Goal: Check status: Check status

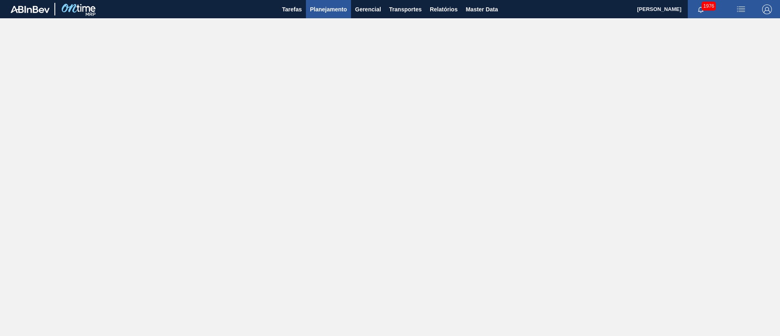
click at [324, 5] on span "Planejamento" at bounding box center [328, 9] width 37 height 10
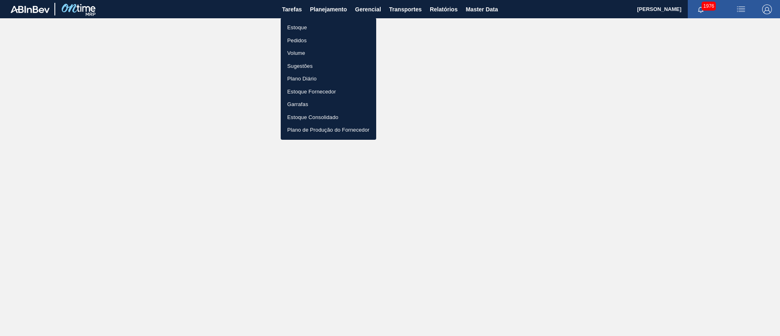
click at [299, 27] on li "Estoque" at bounding box center [328, 27] width 95 height 13
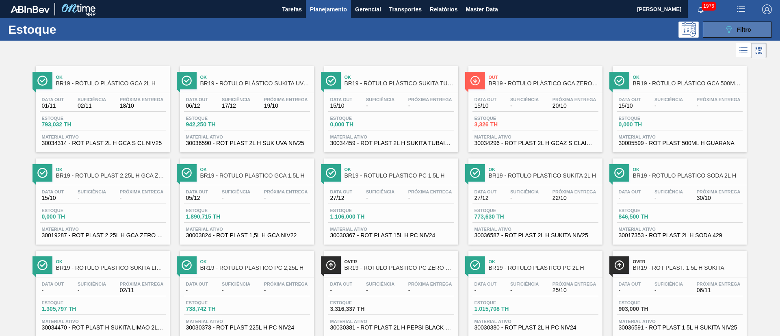
click at [733, 34] on button "089F7B8B-B2A5-4AFE-B5C0-19BA573D28AC Filtro" at bounding box center [737, 30] width 69 height 16
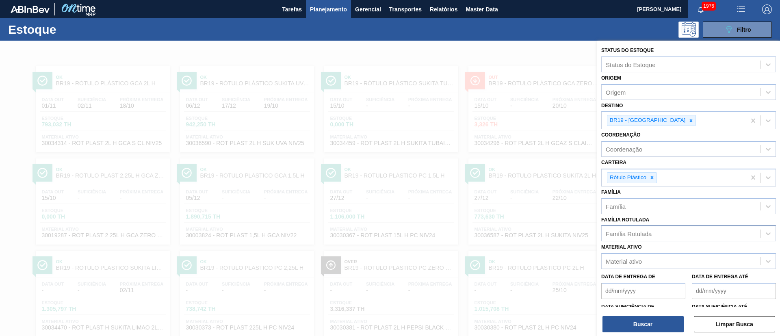
scroll to position [34, 0]
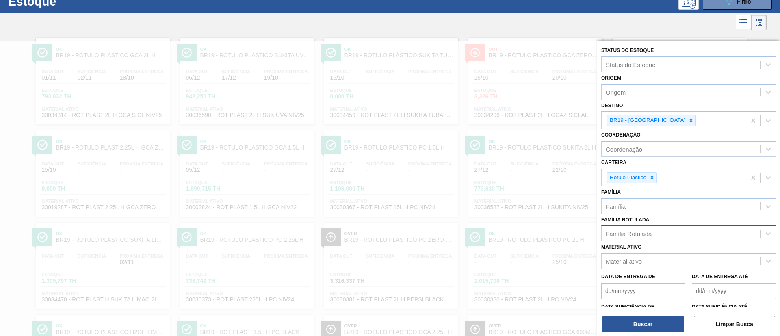
click at [634, 237] on div "Família Rotulada" at bounding box center [629, 233] width 46 height 7
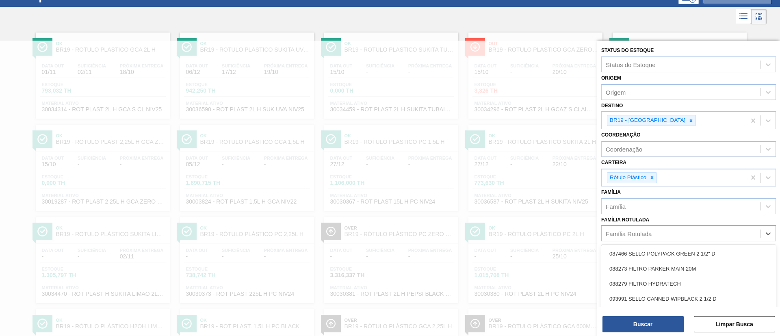
paste Rotulada "RÓTULO BUD FRONT 330ML"
type Rotulada "RÓTULO BUD FRONT 330ML"
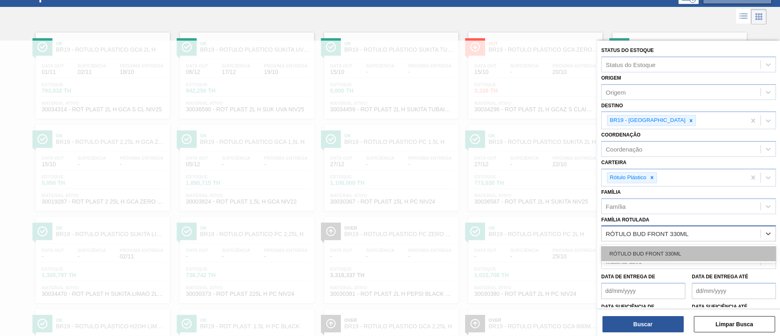
click at [648, 250] on div "RÓTULO BUD FRONT 330ML" at bounding box center [688, 253] width 175 height 15
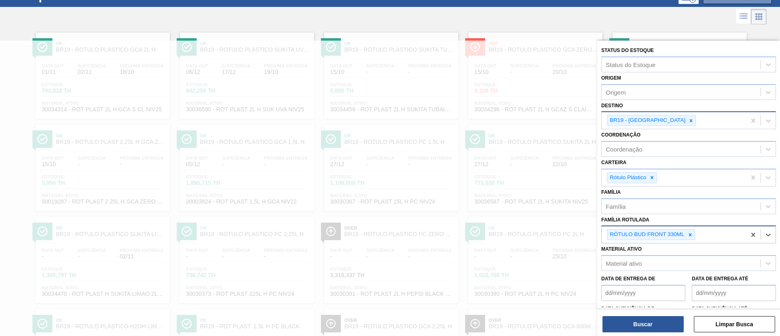
click at [655, 115] on div "BR19 - Nova Rio" at bounding box center [651, 120] width 89 height 11
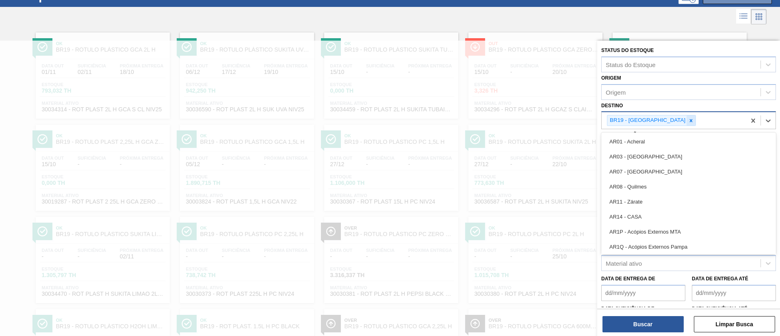
click at [688, 121] on icon at bounding box center [691, 121] width 6 height 6
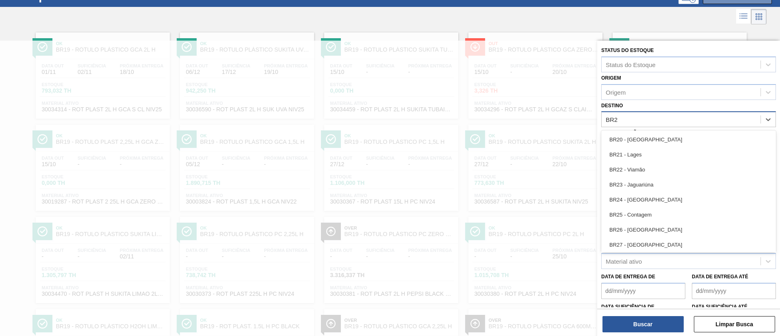
type input "BR26"
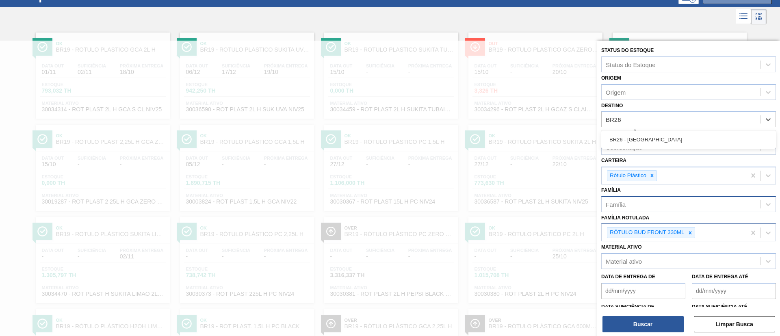
drag, startPoint x: 632, startPoint y: 137, endPoint x: 634, endPoint y: 204, distance: 67.1
click at [630, 138] on div "BR26 - Uberlândia" at bounding box center [688, 139] width 175 height 15
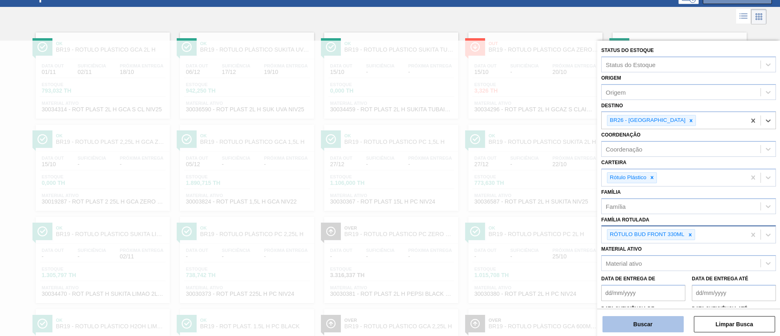
click at [637, 317] on button "Buscar" at bounding box center [643, 324] width 81 height 16
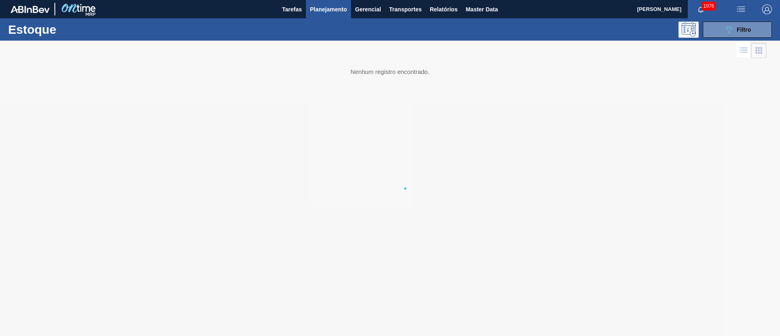
scroll to position [0, 0]
click at [723, 30] on button "089F7B8B-B2A5-4AFE-B5C0-19BA573D28AC Filtro" at bounding box center [737, 30] width 69 height 16
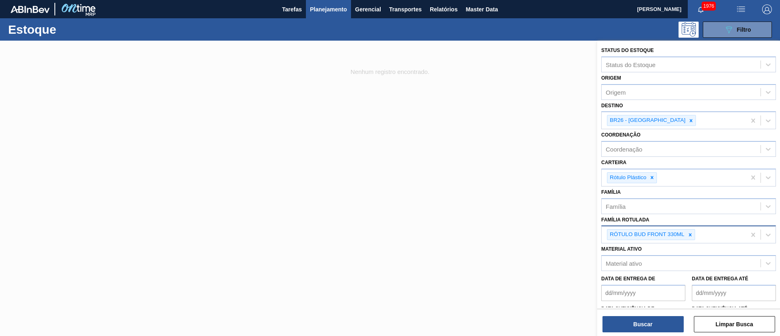
click at [654, 178] on icon at bounding box center [652, 178] width 6 height 6
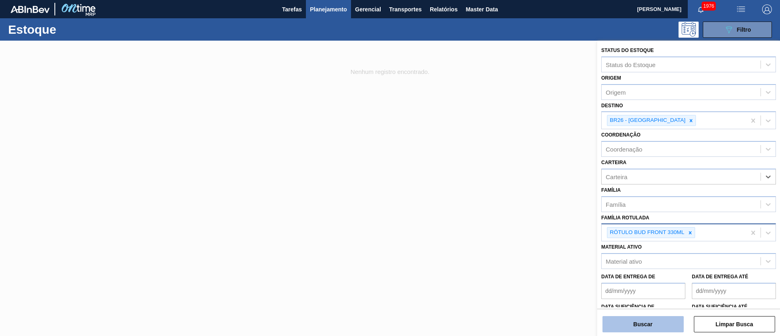
click at [627, 325] on button "Buscar" at bounding box center [643, 324] width 81 height 16
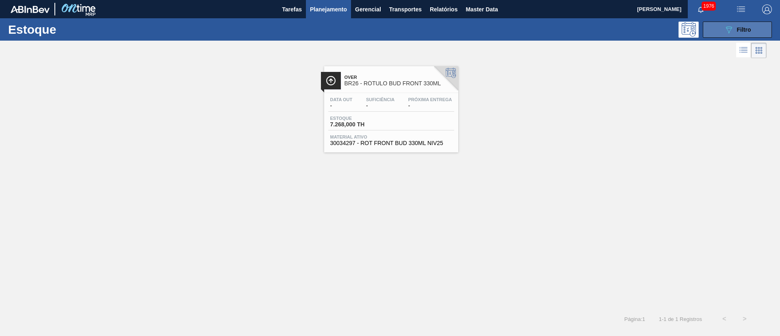
click at [726, 25] on icon "089F7B8B-B2A5-4AFE-B5C0-19BA573D28AC" at bounding box center [729, 30] width 10 height 10
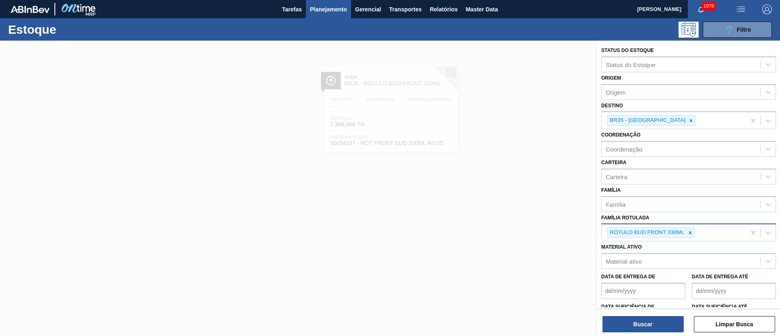
click at [704, 234] on div "RÓTULO BUD FRONT 330ML" at bounding box center [674, 232] width 144 height 17
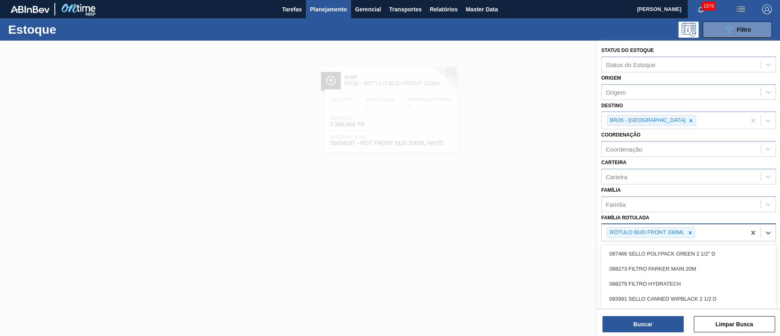
paste Rotulada "RÓTULO BUD BACK 330ML"
type Rotulada "RÓTULO BUD BACK 330ML"
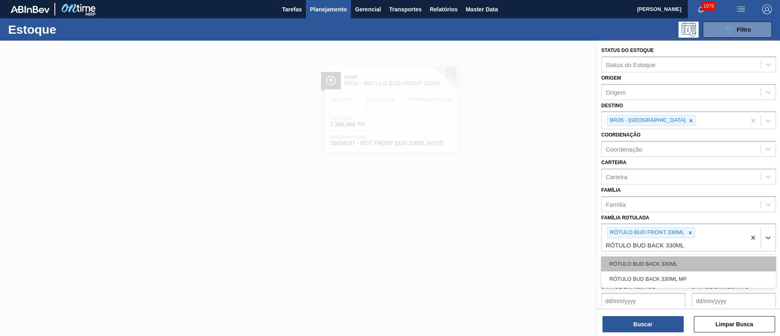
click at [651, 262] on div "RÓTULO BUD BACK 330ML" at bounding box center [688, 263] width 175 height 15
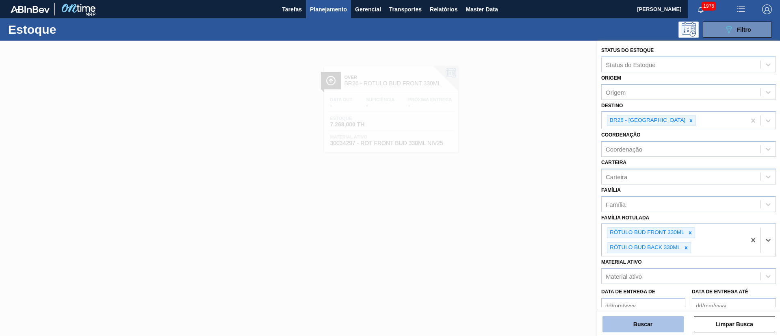
click at [648, 322] on button "Buscar" at bounding box center [643, 324] width 81 height 16
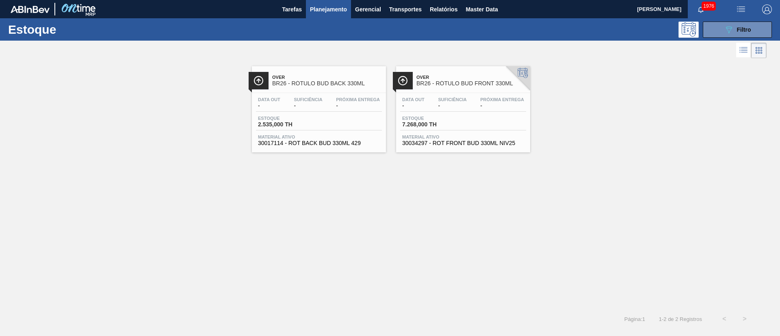
click at [731, 38] on div "Estoque 089F7B8B-B2A5-4AFE-B5C0-19BA573D28AC Filtro" at bounding box center [390, 29] width 780 height 22
click at [731, 37] on button "089F7B8B-B2A5-4AFE-B5C0-19BA573D28AC Filtro" at bounding box center [737, 30] width 69 height 16
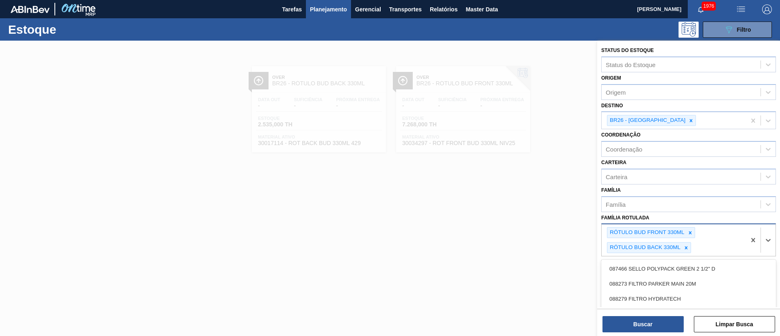
click at [709, 249] on div "RÓTULO BUD FRONT 330ML RÓTULO BUD BACK 330ML" at bounding box center [674, 240] width 144 height 32
paste Rotulada "RÓTULO BUD NECK 330ML"
type Rotulada "RÓTULO BUD NECK 330ML"
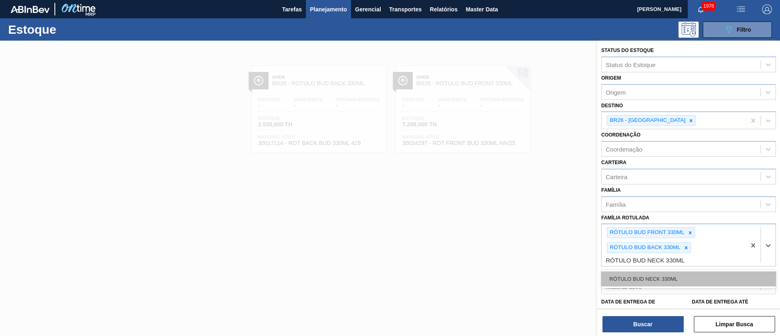
click at [659, 276] on div "RÓTULO BUD NECK 330ML" at bounding box center [688, 278] width 175 height 15
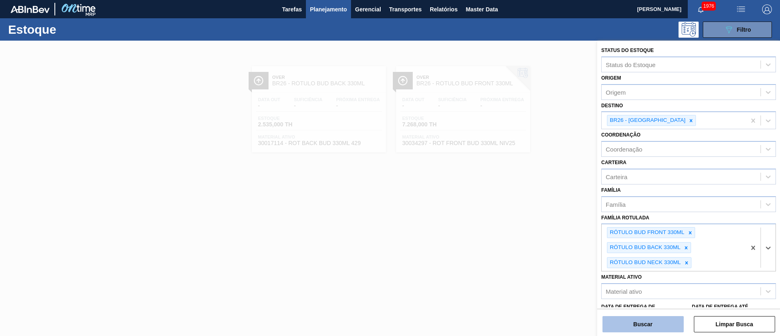
click at [638, 329] on button "Buscar" at bounding box center [643, 324] width 81 height 16
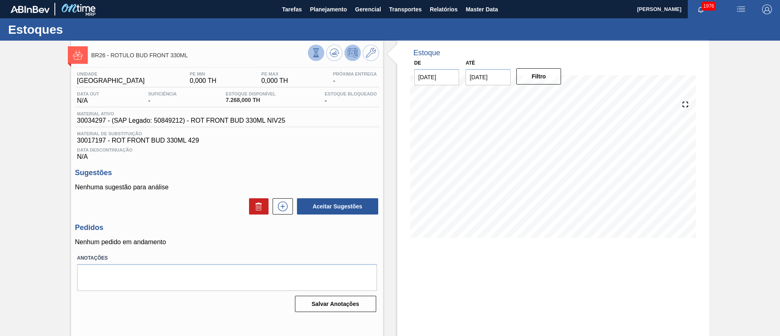
click at [315, 56] on icon at bounding box center [316, 53] width 4 height 8
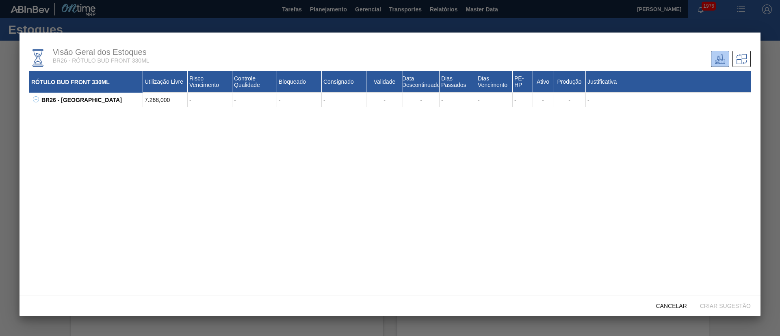
click at [36, 98] on icon at bounding box center [36, 99] width 6 height 6
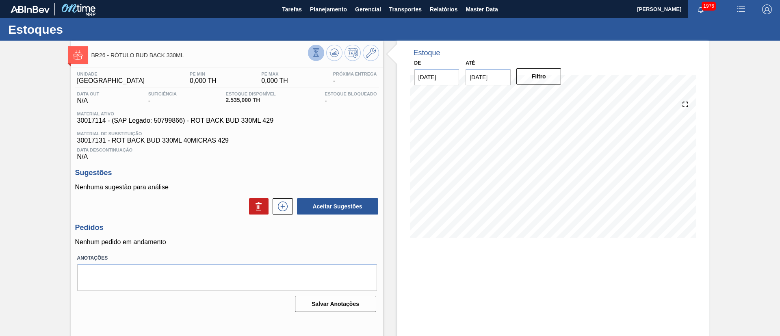
click at [321, 53] on button at bounding box center [316, 53] width 16 height 16
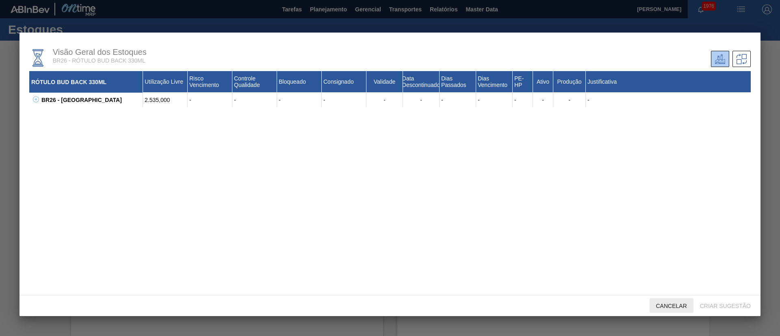
click at [660, 308] on span "Cancelar" at bounding box center [672, 306] width 44 height 7
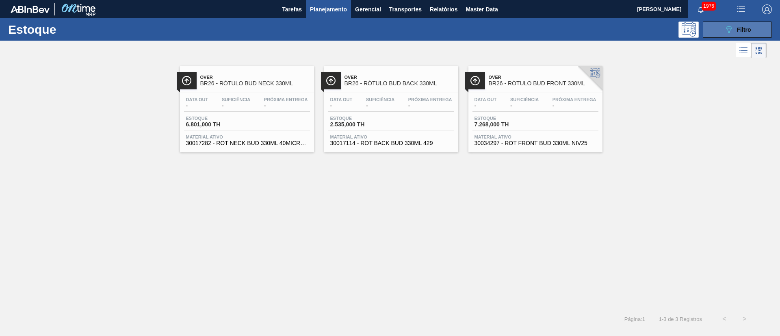
click at [729, 28] on icon at bounding box center [729, 29] width 6 height 7
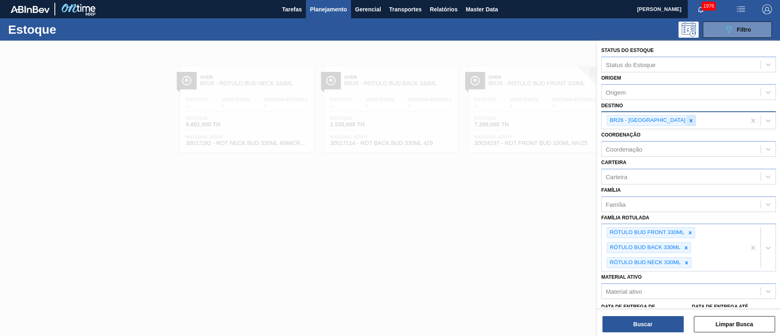
click at [688, 119] on icon at bounding box center [691, 121] width 6 height 6
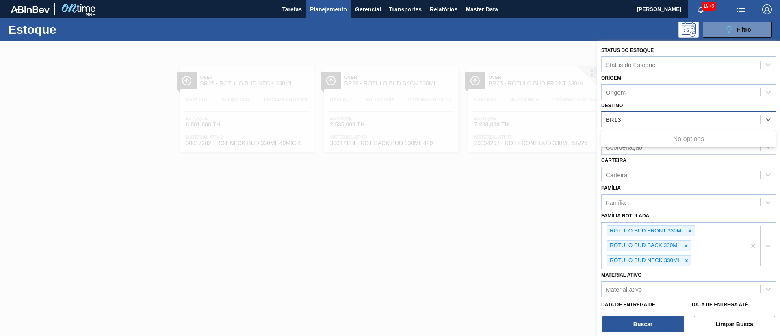
type input "BR13"
click at [643, 104] on div "Destino option BR26 - [GEOGRAPHIC_DATA], deselected. Use Up and Down to choose …" at bounding box center [688, 114] width 175 height 28
click at [633, 125] on div "Destino" at bounding box center [681, 120] width 159 height 12
click at [655, 117] on div "Destino" at bounding box center [681, 120] width 159 height 12
click at [666, 108] on div "Destino option BR26 - Uberlândia, deselected. Select is focused ,type to refine…" at bounding box center [688, 114] width 175 height 28
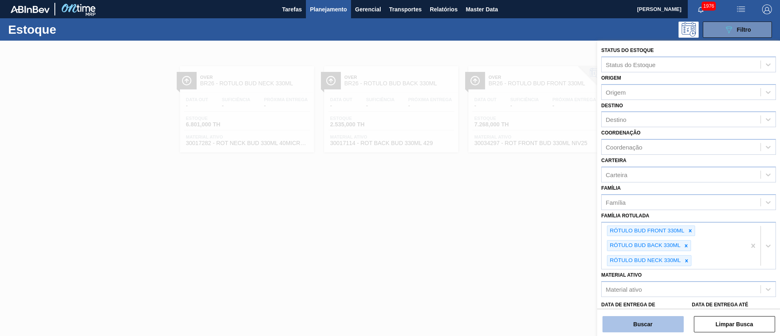
click at [654, 323] on button "Buscar" at bounding box center [643, 324] width 81 height 16
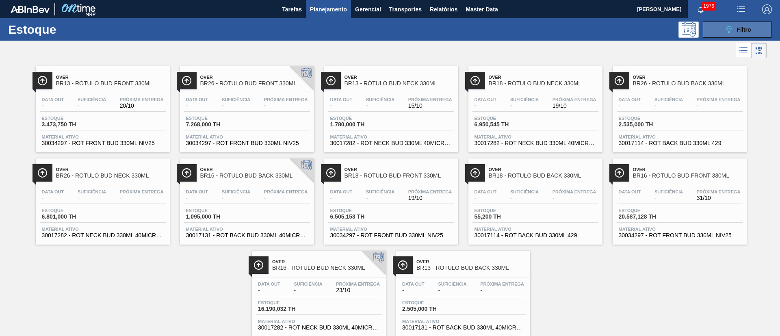
click at [731, 29] on icon "089F7B8B-B2A5-4AFE-B5C0-19BA573D28AC" at bounding box center [729, 30] width 10 height 10
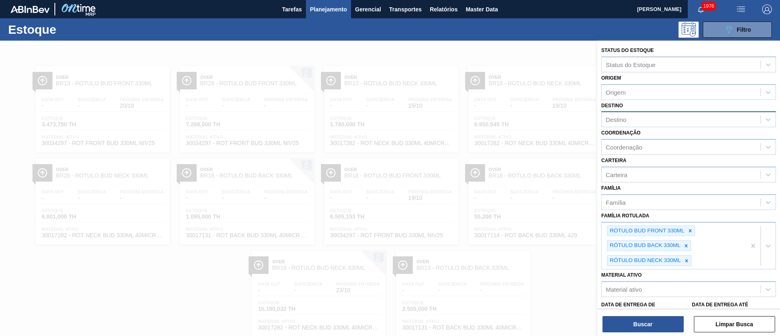
click at [642, 123] on div "Destino" at bounding box center [681, 120] width 159 height 12
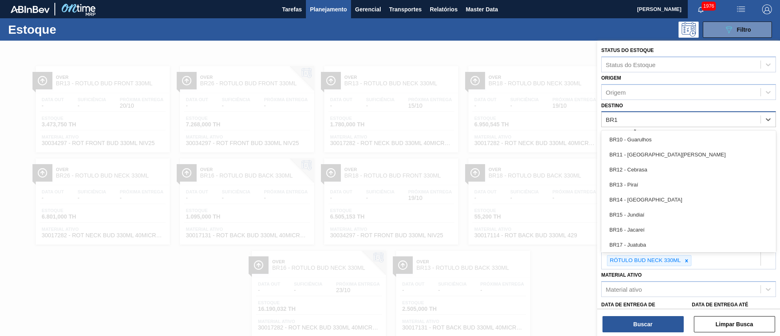
type input "BR13"
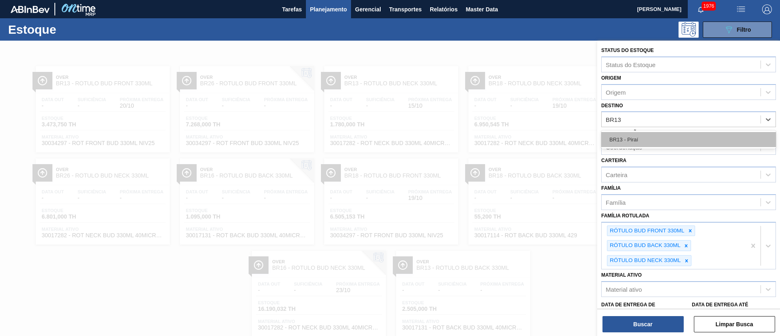
click at [646, 142] on div "BR13 - Piraí" at bounding box center [688, 139] width 175 height 15
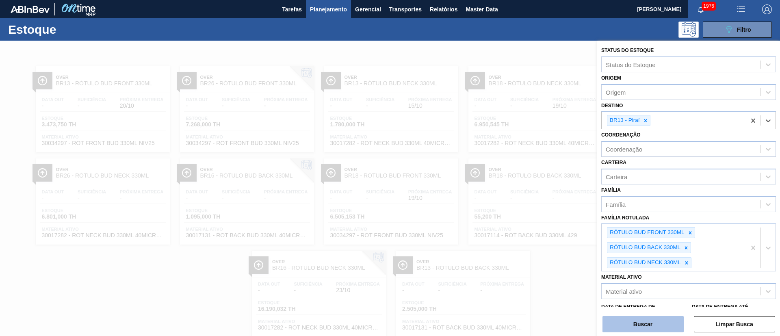
click at [631, 332] on button "Buscar" at bounding box center [643, 324] width 81 height 16
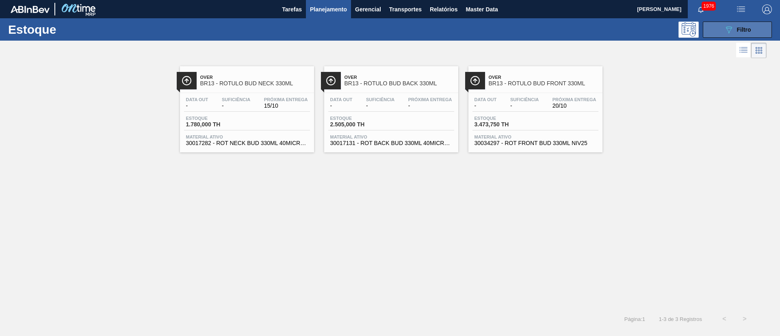
click at [718, 35] on button "089F7B8B-B2A5-4AFE-B5C0-19BA573D28AC Filtro" at bounding box center [737, 30] width 69 height 16
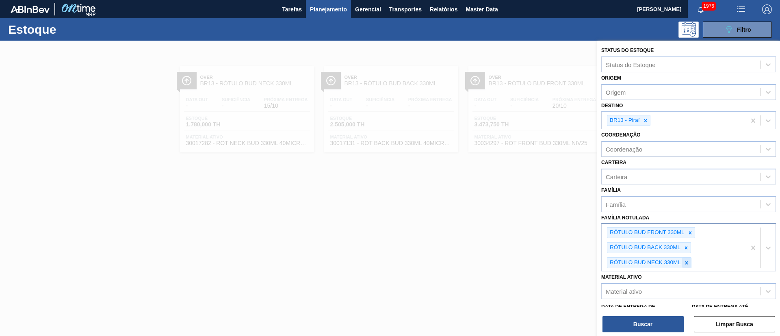
click at [687, 261] on icon at bounding box center [687, 263] width 6 height 6
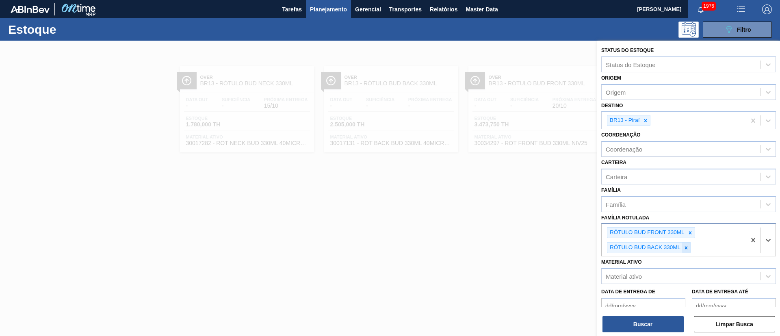
click at [687, 245] on icon at bounding box center [686, 248] width 6 height 6
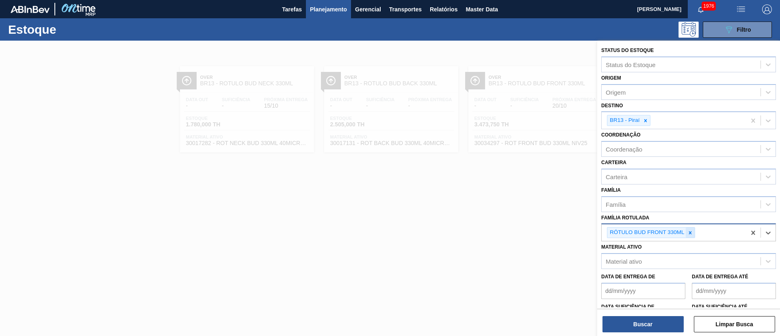
click at [689, 232] on icon at bounding box center [690, 233] width 6 height 6
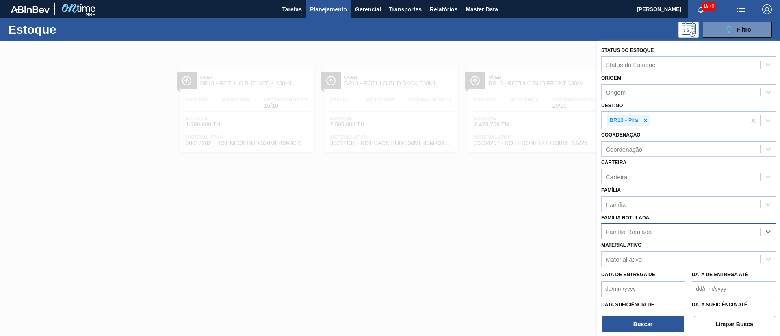
paste Rotulada "RÓTULO NECK SPATEN 600ML RGB"
type Rotulada "RÓTULO NECK SPATEN 600ML RGB"
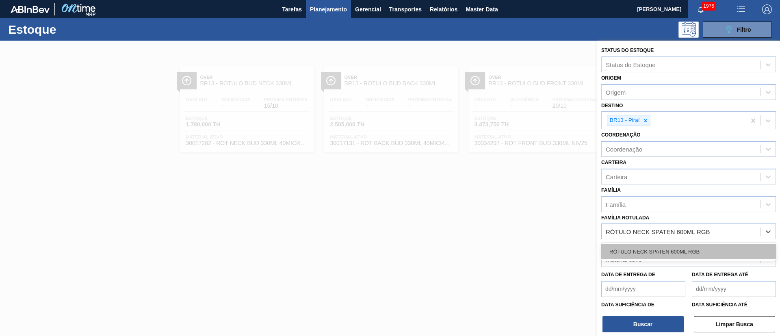
click at [646, 248] on div "RÓTULO NECK SPATEN 600ML RGB" at bounding box center [688, 251] width 175 height 15
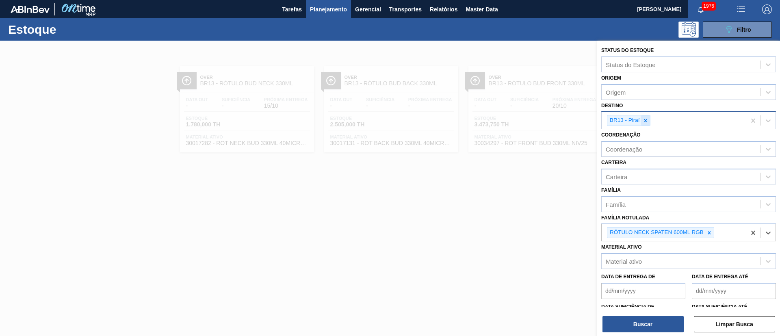
click at [644, 118] on icon at bounding box center [646, 121] width 6 height 6
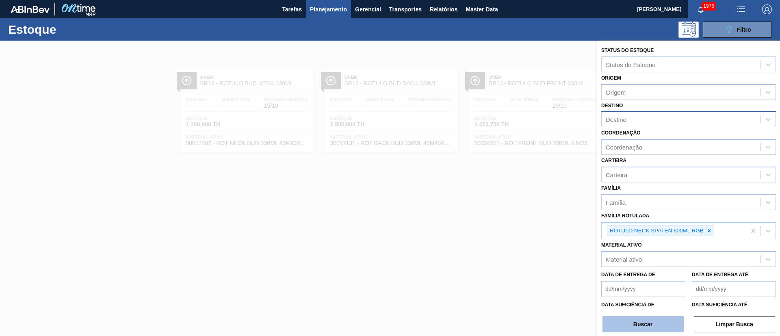
click at [647, 321] on button "Buscar" at bounding box center [643, 324] width 81 height 16
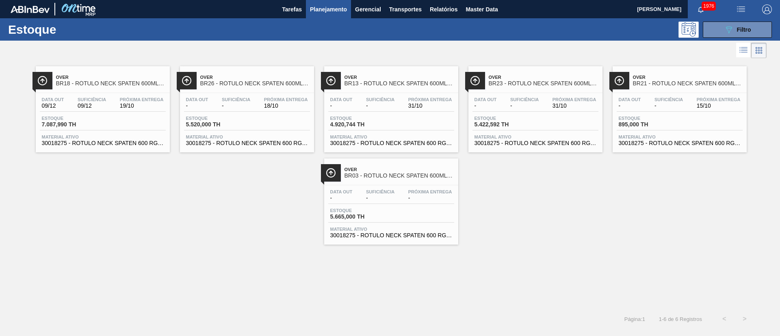
click at [140, 87] on div "Over BR18 - RÓTULO NECK SPATEN 600ML RGB" at bounding box center [111, 81] width 110 height 18
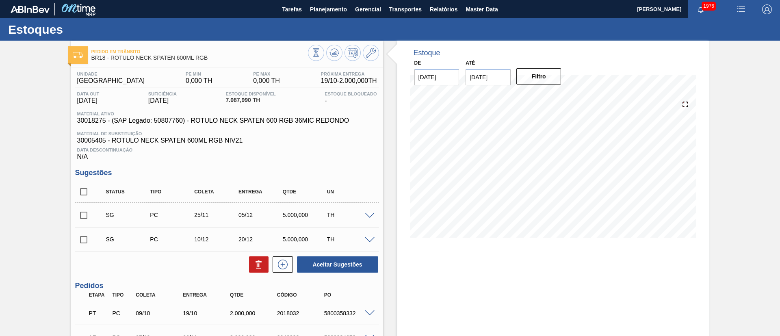
click at [86, 193] on input "checkbox" at bounding box center [83, 191] width 17 height 17
checkbox input "true"
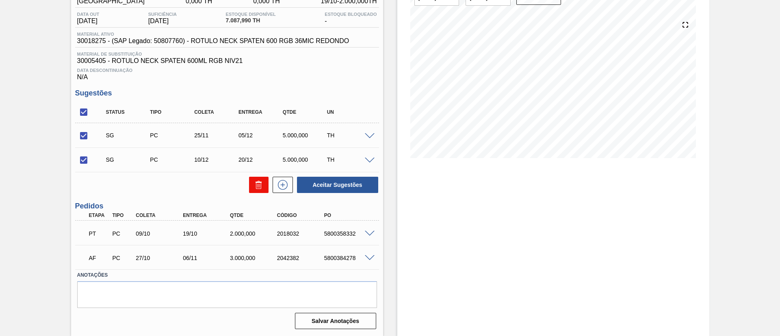
click at [260, 178] on button at bounding box center [259, 185] width 20 height 16
checkbox input "false"
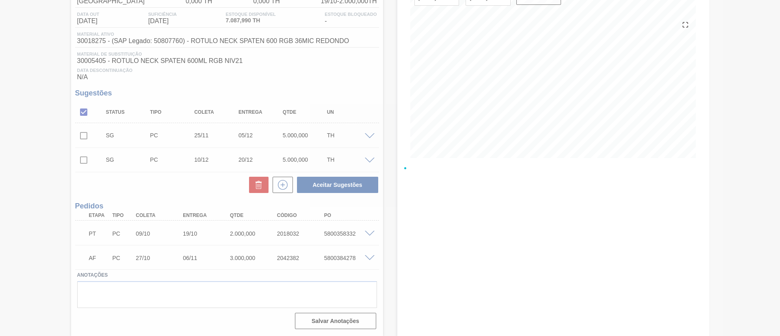
scroll to position [22, 0]
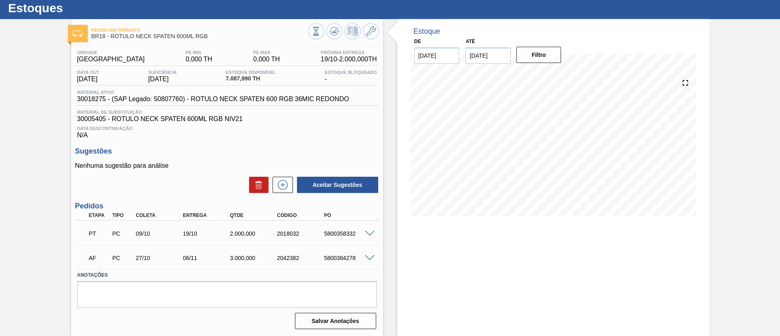
drag, startPoint x: 596, startPoint y: 218, endPoint x: 584, endPoint y: 217, distance: 11.4
click at [584, 217] on div "14/11 Projeção de Estoque 5,262.918 Nec.SAP 0 Política Objetiva 0 Pedidos 0 Máx…" at bounding box center [553, 147] width 286 height 163
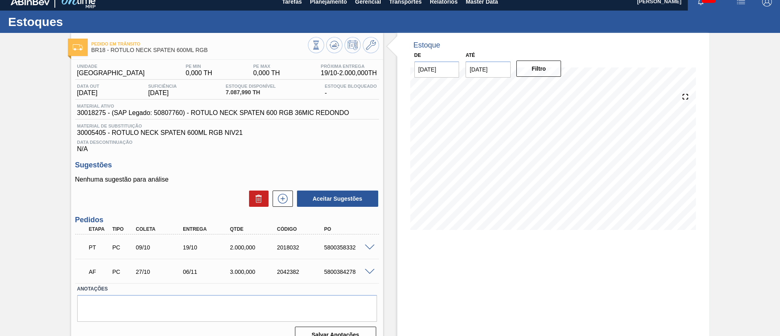
scroll to position [0, 0]
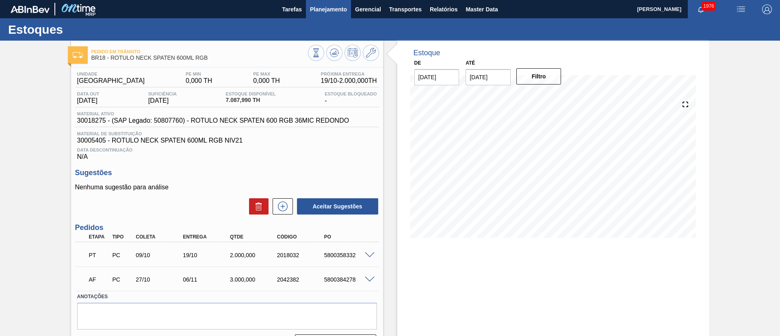
click at [312, 9] on span "Planejamento" at bounding box center [328, 9] width 37 height 10
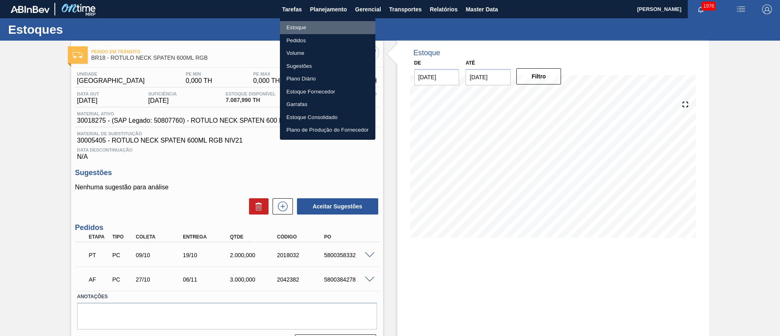
click at [294, 25] on li "Estoque" at bounding box center [327, 27] width 95 height 13
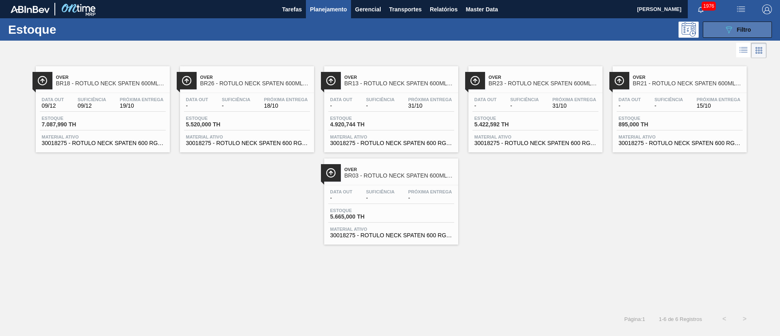
click at [723, 35] on button "089F7B8B-B2A5-4AFE-B5C0-19BA573D28AC Filtro" at bounding box center [737, 30] width 69 height 16
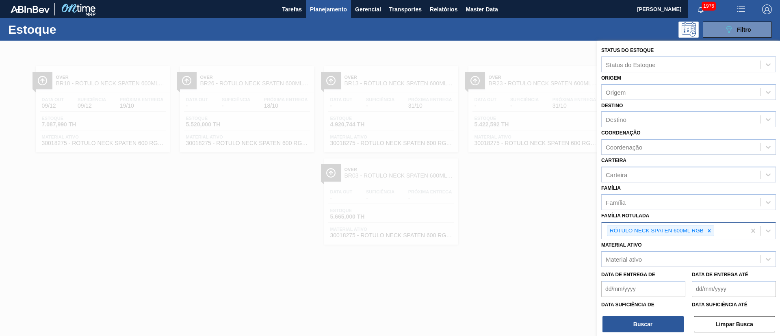
click at [704, 232] on div "RÓTULO NECK SPATEN 600ML RGB" at bounding box center [656, 231] width 98 height 10
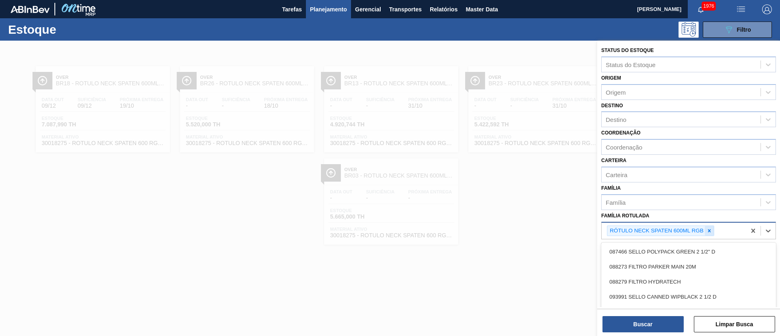
click at [708, 232] on icon at bounding box center [710, 231] width 6 height 6
paste Rotulada "30031247"
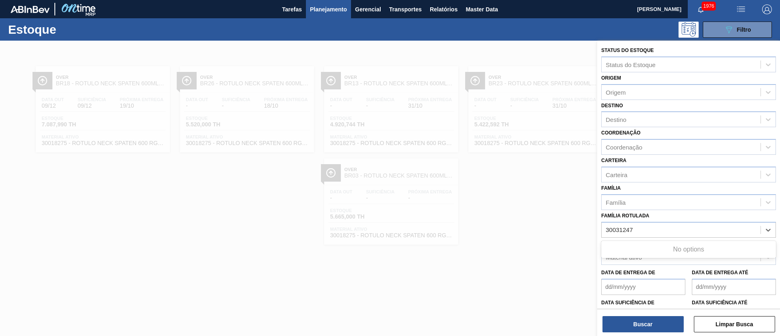
type Rotulada "30031247"
click at [648, 218] on label "Família Rotulada" at bounding box center [625, 216] width 48 height 6
click at [634, 226] on Rotulada "Família Rotulada" at bounding box center [620, 229] width 28 height 7
click at [622, 262] on div "Material ativo" at bounding box center [681, 258] width 159 height 12
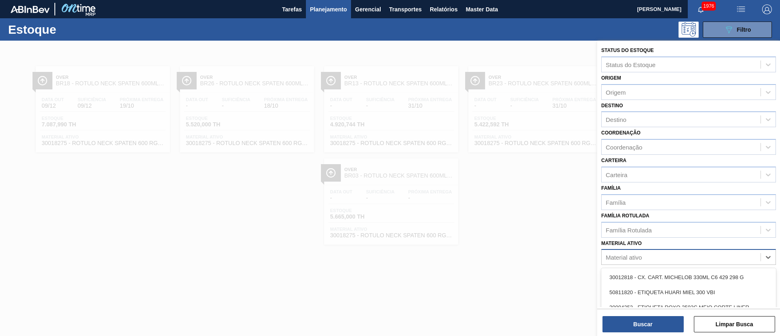
paste ativo "30031247"
type ativo "30031247"
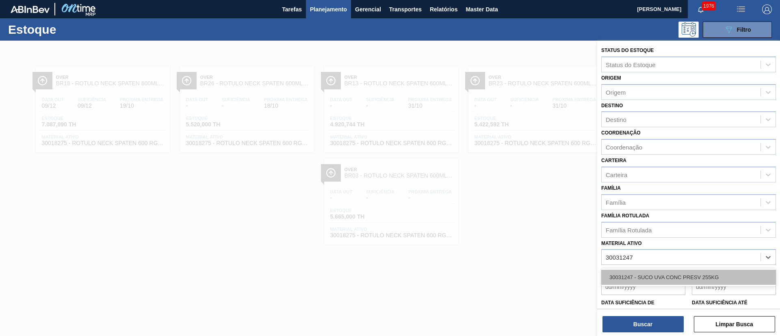
click at [633, 276] on div "30031247 - SUCO UVA CONC PRESV 255KG" at bounding box center [688, 277] width 175 height 15
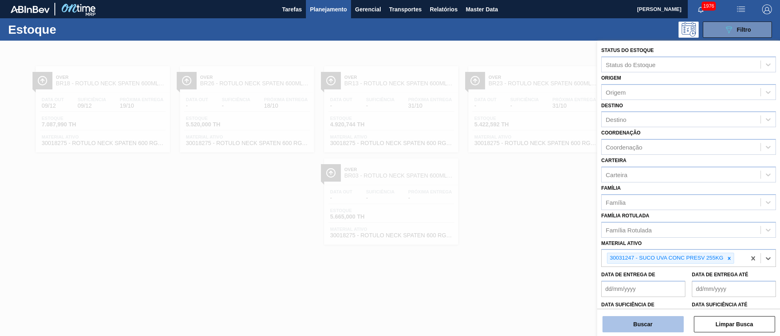
click at [650, 319] on button "Buscar" at bounding box center [643, 324] width 81 height 16
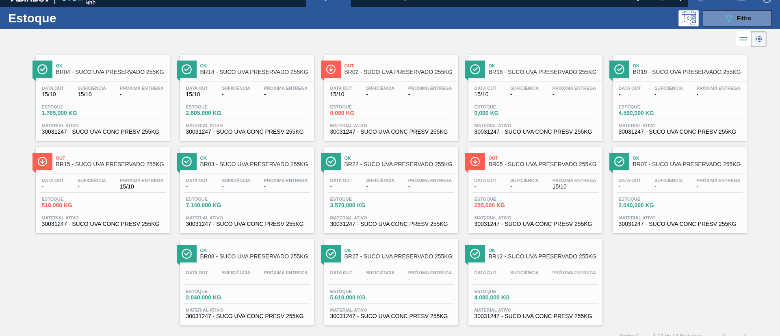
scroll to position [21, 0]
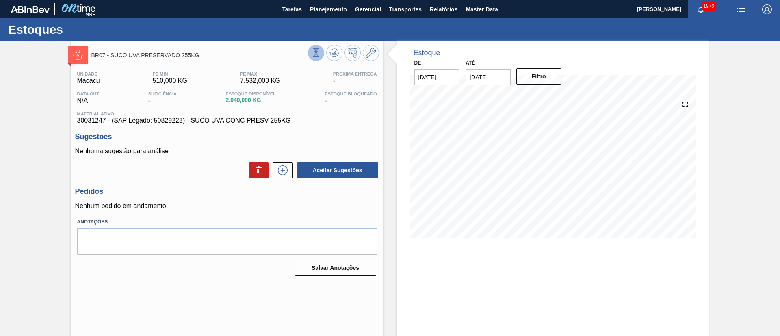
click at [314, 52] on icon at bounding box center [316, 52] width 9 height 9
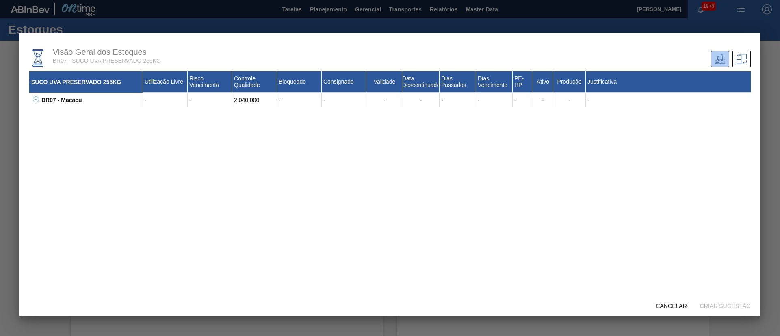
click at [37, 102] on icon at bounding box center [36, 99] width 6 height 6
click at [659, 304] on span "Cancelar" at bounding box center [672, 306] width 44 height 7
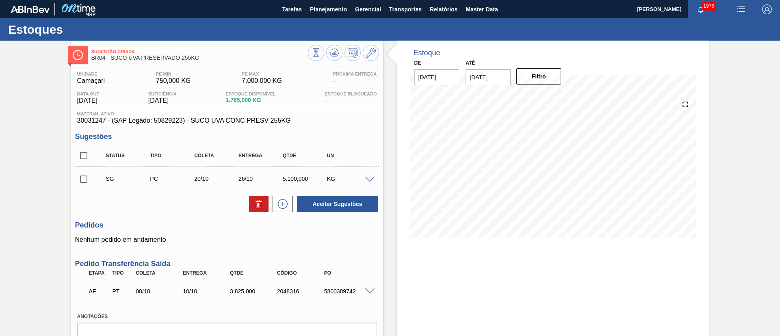
scroll to position [41, 0]
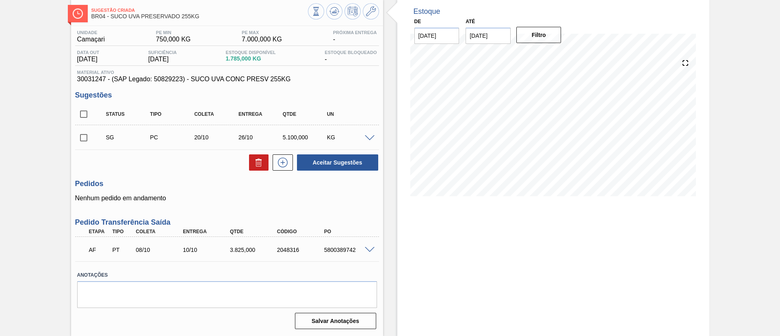
click at [368, 248] on span at bounding box center [370, 250] width 10 height 6
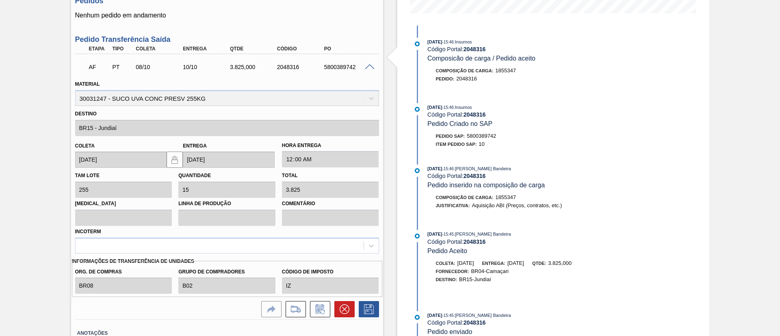
scroll to position [282, 0]
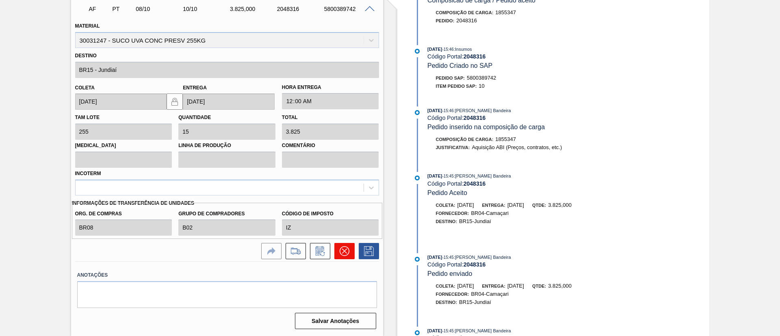
click at [337, 248] on button at bounding box center [344, 251] width 20 height 16
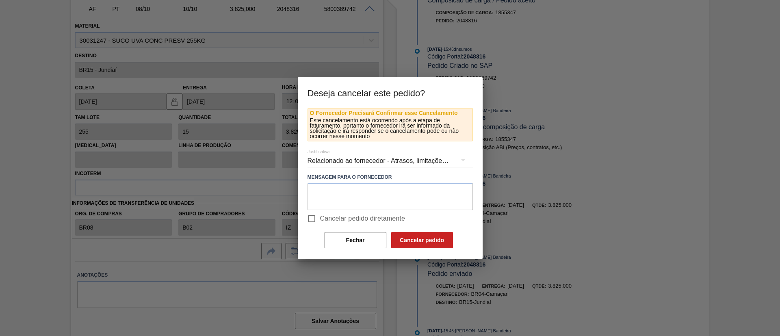
click at [345, 219] on span "Cancelar pedido diretamente" at bounding box center [362, 219] width 85 height 10
click at [320, 219] on input "Cancelar pedido diretamente" at bounding box center [311, 218] width 17 height 17
checkbox input "true"
click at [414, 237] on button "Cancelar pedido" at bounding box center [422, 240] width 62 height 16
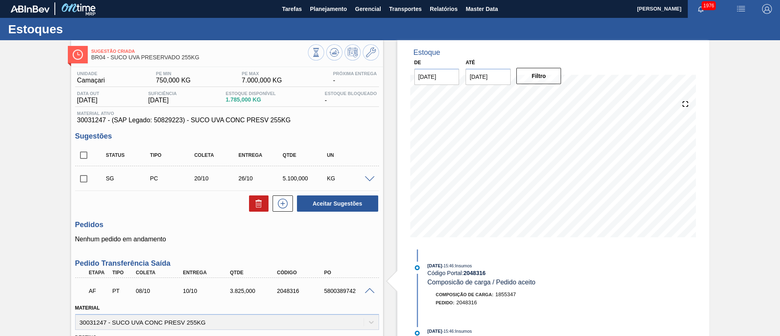
scroll to position [0, 0]
click at [364, 176] on div at bounding box center [371, 179] width 16 height 6
click at [369, 177] on span at bounding box center [370, 180] width 10 height 6
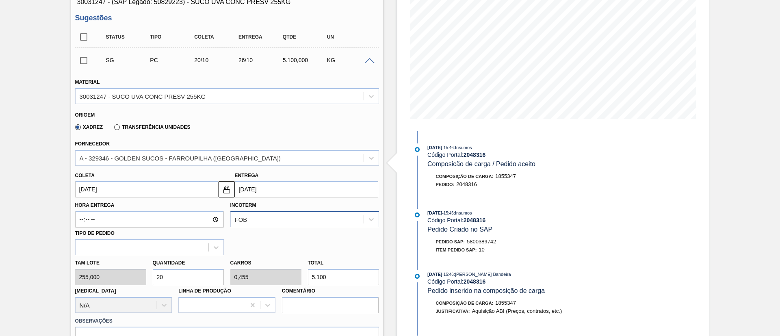
scroll to position [122, 0]
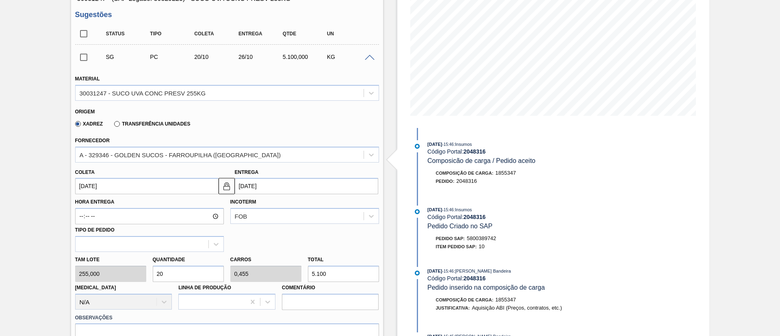
click at [125, 272] on div "Tam lote 255,000 Quantidade 20 Carros 0,455 Total 5.100 Doca N/A Linha de Produ…" at bounding box center [227, 281] width 310 height 58
type input "2"
type input "0,045"
type input "510"
type input "2"
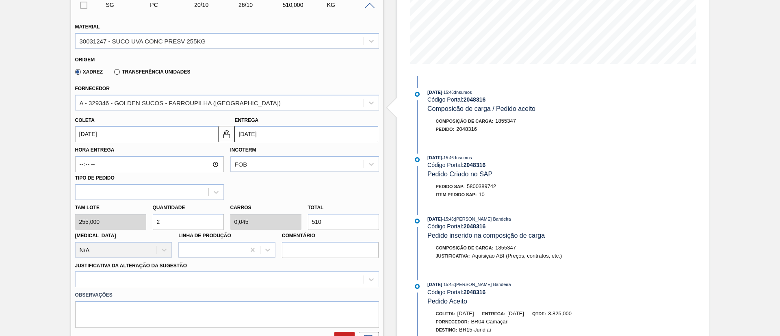
scroll to position [305, 0]
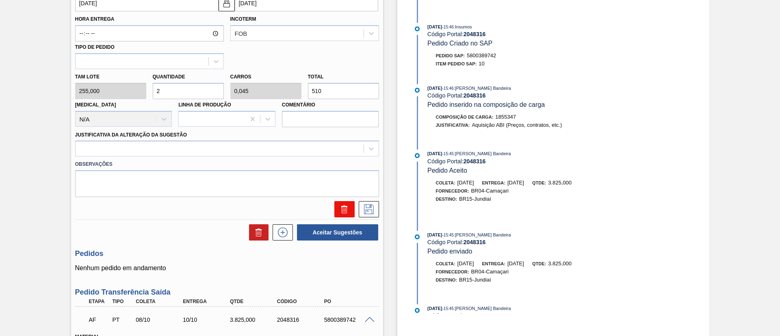
click at [336, 205] on button at bounding box center [344, 209] width 20 height 16
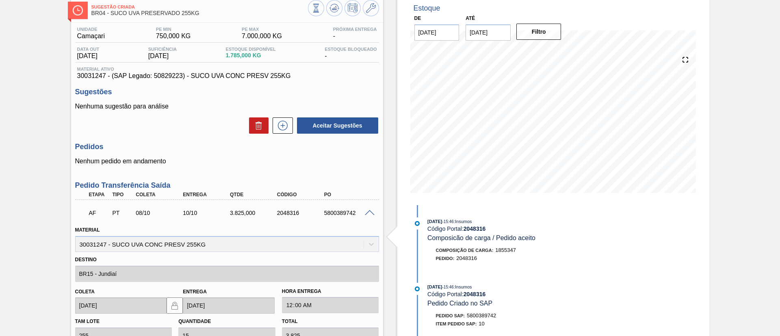
scroll to position [39, 0]
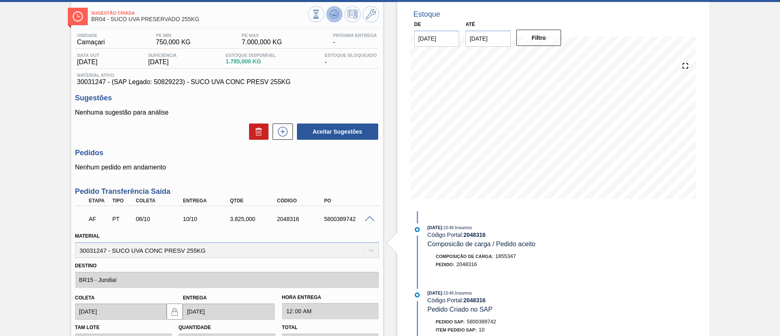
click at [330, 16] on icon at bounding box center [334, 16] width 8 height 4
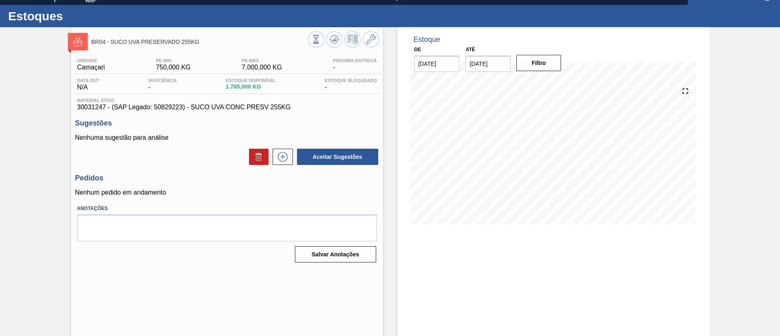
scroll to position [13, 0]
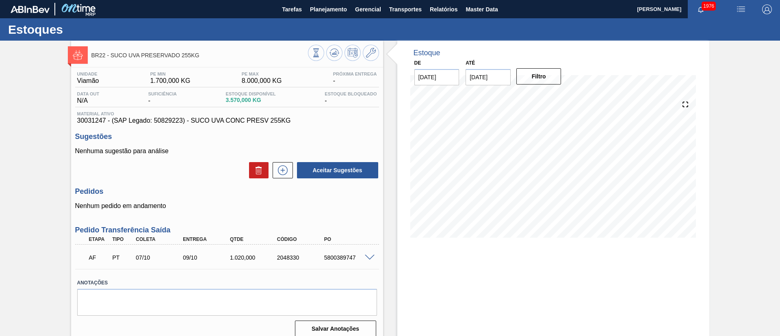
click at [368, 256] on span at bounding box center [370, 258] width 10 height 6
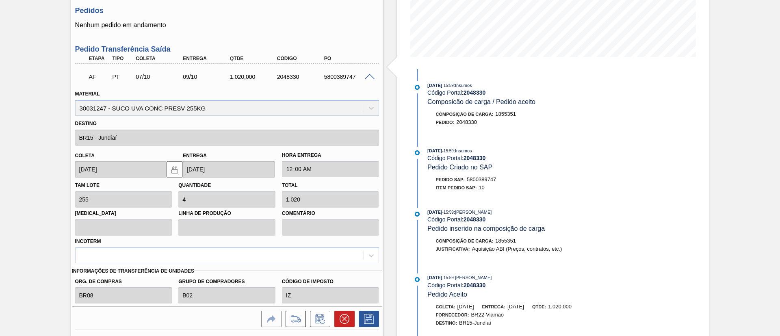
scroll to position [183, 0]
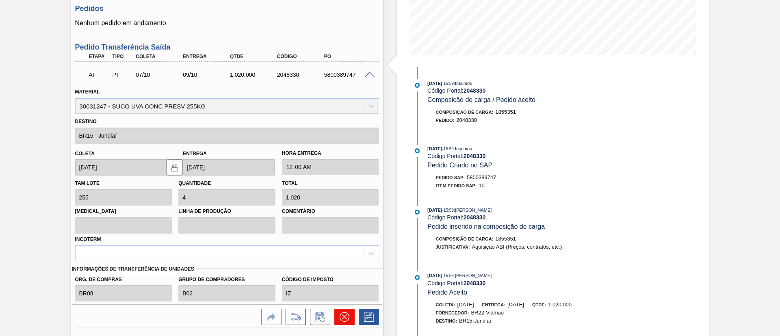
click at [343, 314] on icon at bounding box center [345, 317] width 10 height 10
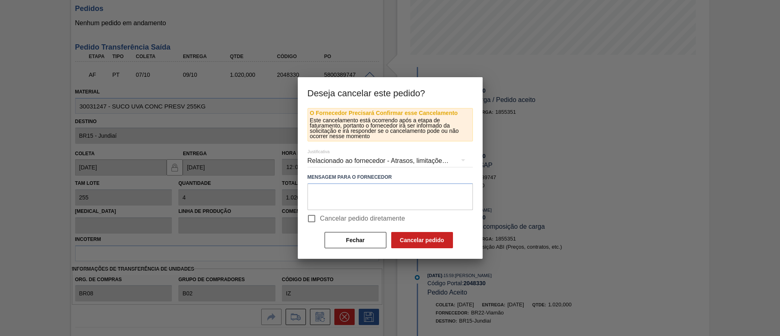
click at [341, 218] on span "Cancelar pedido diretamente" at bounding box center [362, 219] width 85 height 10
click at [320, 218] on input "Cancelar pedido diretamente" at bounding box center [311, 218] width 17 height 17
checkbox input "true"
click at [410, 237] on button "Cancelar pedido" at bounding box center [422, 240] width 62 height 16
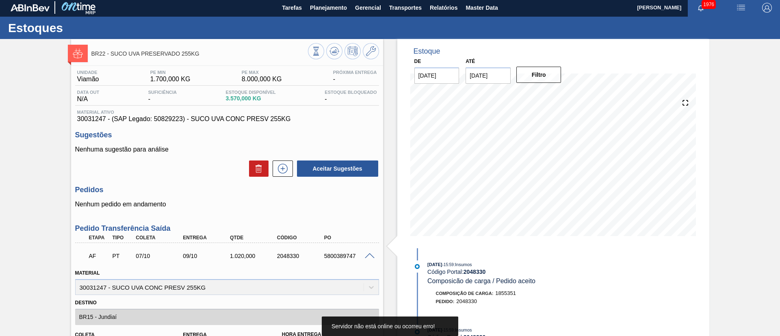
scroll to position [0, 0]
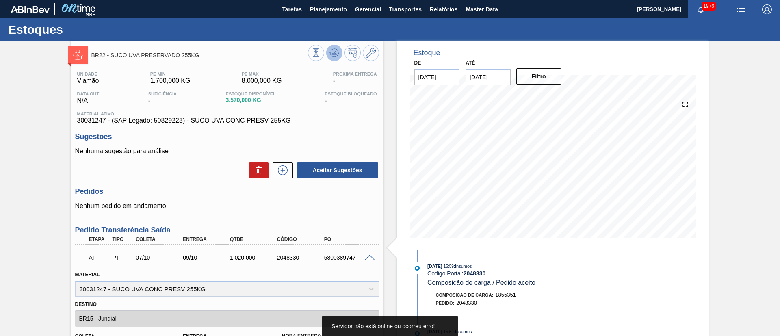
click at [337, 54] on icon at bounding box center [335, 53] width 10 height 10
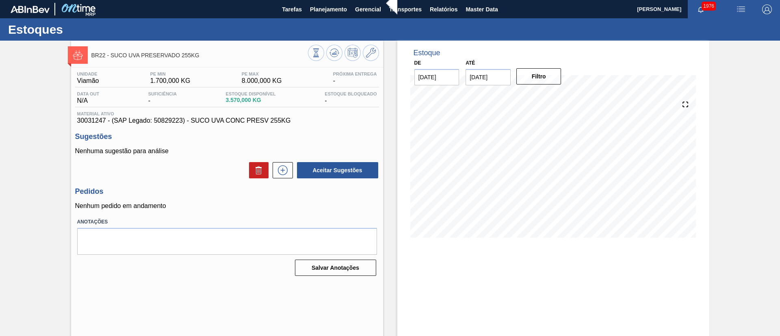
click at [397, 4] on span at bounding box center [402, 4] width 10 height 28
